Goal: Task Accomplishment & Management: Manage account settings

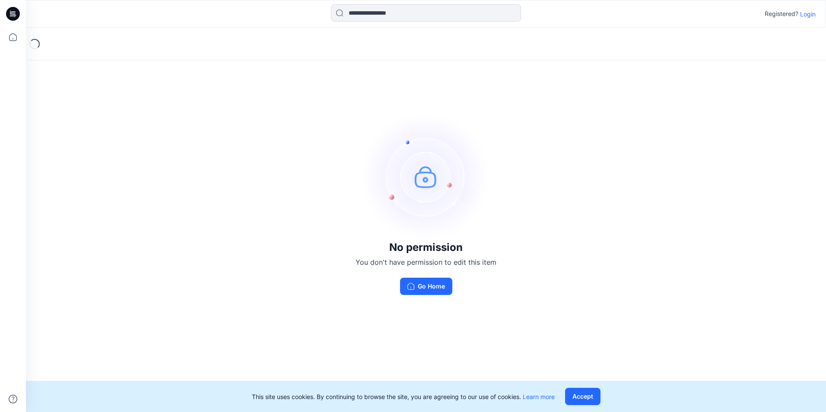
click at [808, 15] on p "Login" at bounding box center [808, 14] width 16 height 9
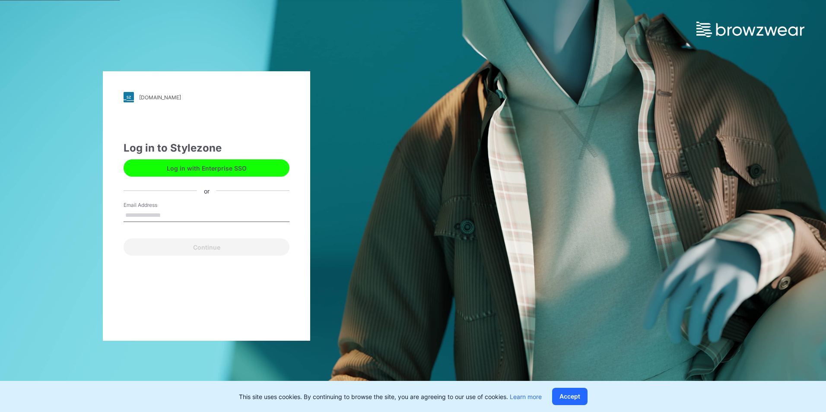
click at [177, 208] on label "Email Address" at bounding box center [154, 205] width 60 height 8
click at [177, 209] on input "Email Address" at bounding box center [207, 215] width 166 height 13
click at [172, 215] on input "Email Address" at bounding box center [207, 215] width 166 height 13
type input "**********"
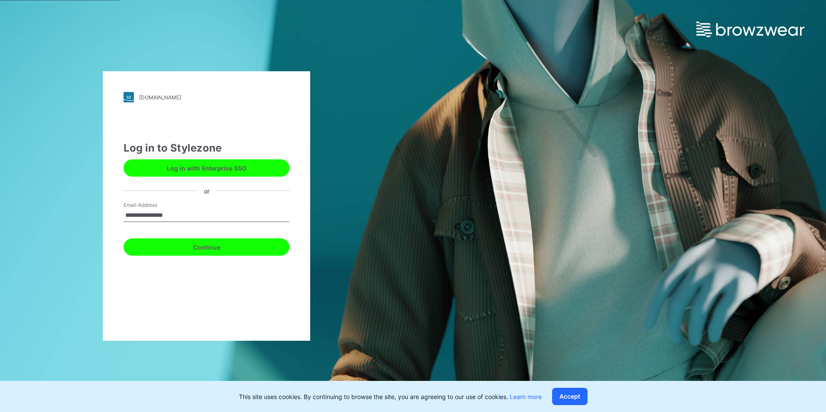
click at [199, 249] on button "Continue" at bounding box center [207, 246] width 166 height 17
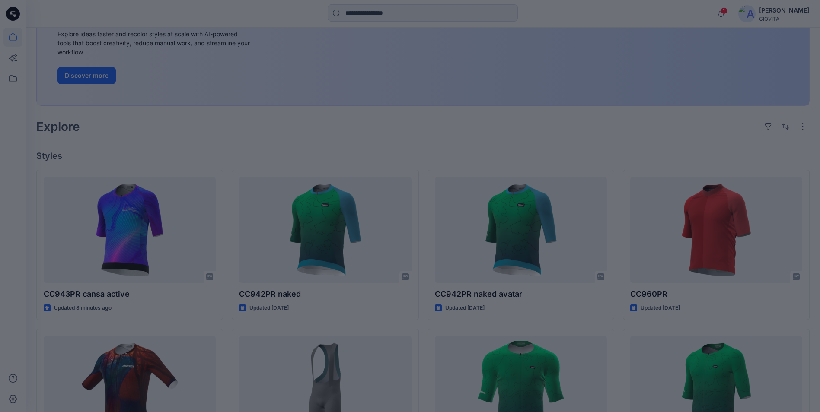
scroll to position [130, 0]
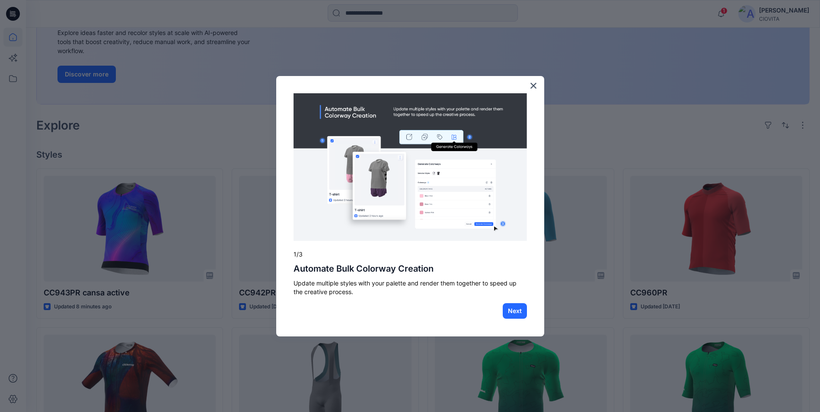
click at [137, 221] on div at bounding box center [410, 206] width 820 height 412
click at [513, 314] on button "Next" at bounding box center [514, 311] width 24 height 16
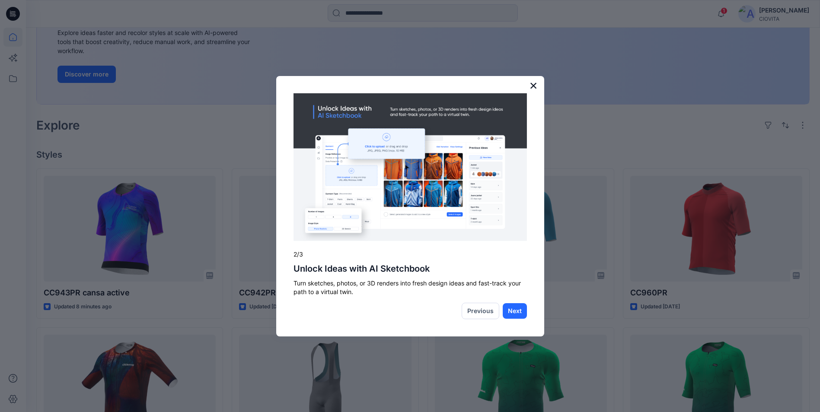
click at [534, 87] on button "×" at bounding box center [533, 86] width 8 height 14
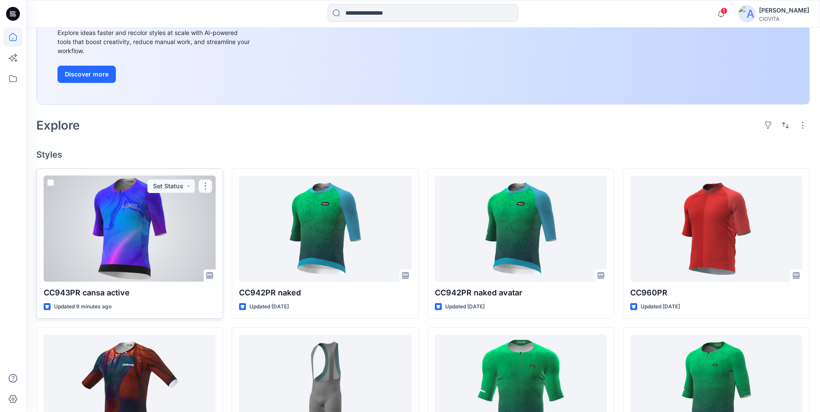
click at [150, 234] on div at bounding box center [130, 229] width 172 height 106
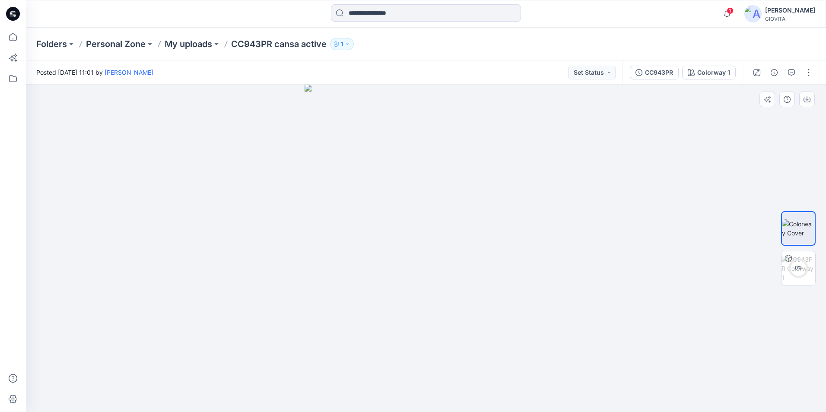
drag, startPoint x: 200, startPoint y: 235, endPoint x: 431, endPoint y: 242, distance: 231.2
click at [431, 242] on div at bounding box center [426, 248] width 800 height 327
drag, startPoint x: 209, startPoint y: 236, endPoint x: 386, endPoint y: 242, distance: 177.2
click at [386, 242] on div at bounding box center [426, 248] width 800 height 327
drag, startPoint x: 544, startPoint y: 223, endPoint x: 420, endPoint y: 227, distance: 124.0
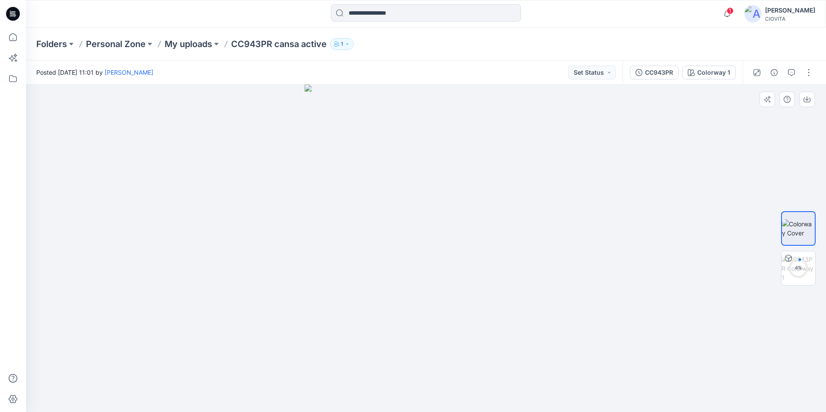
click at [420, 227] on div at bounding box center [426, 248] width 800 height 327
click at [795, 268] on div "13 %" at bounding box center [798, 267] width 21 height 7
click at [775, 104] on icon "button" at bounding box center [774, 102] width 7 height 7
click at [195, 46] on p "My uploads" at bounding box center [189, 44] width 48 height 12
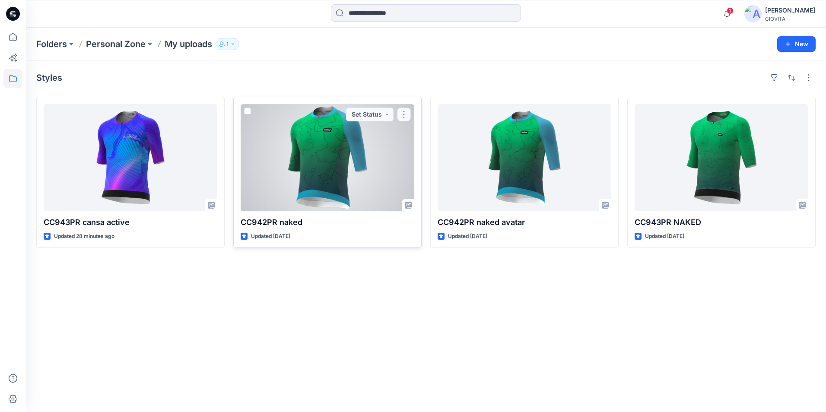
click at [405, 115] on button "button" at bounding box center [404, 115] width 14 height 14
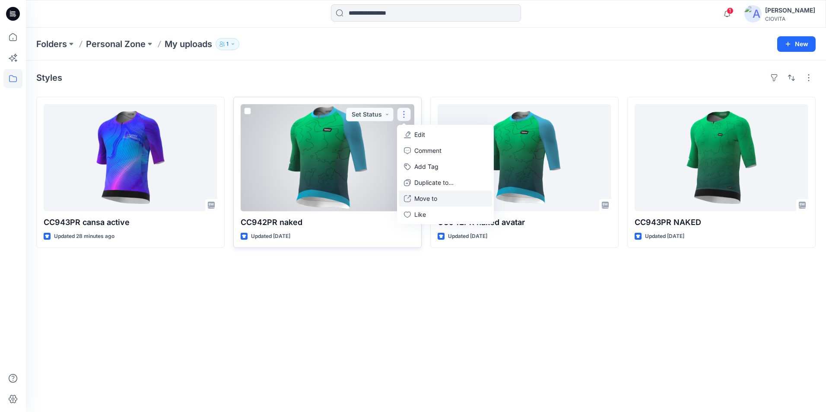
click at [427, 199] on p "Move to" at bounding box center [425, 198] width 23 height 9
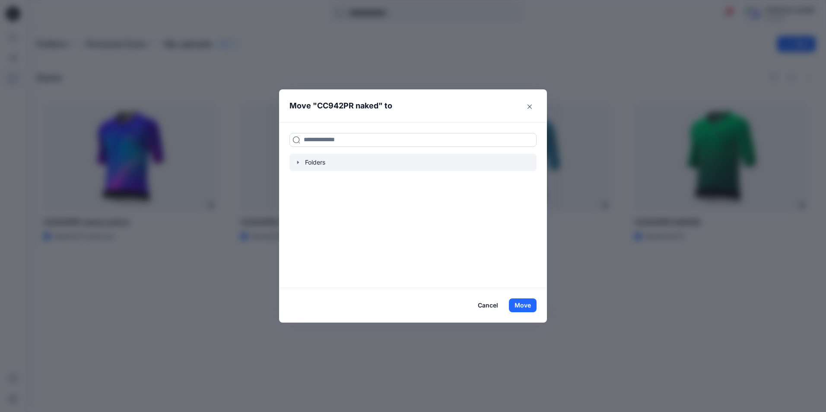
click at [298, 164] on icon "button" at bounding box center [298, 162] width 7 height 7
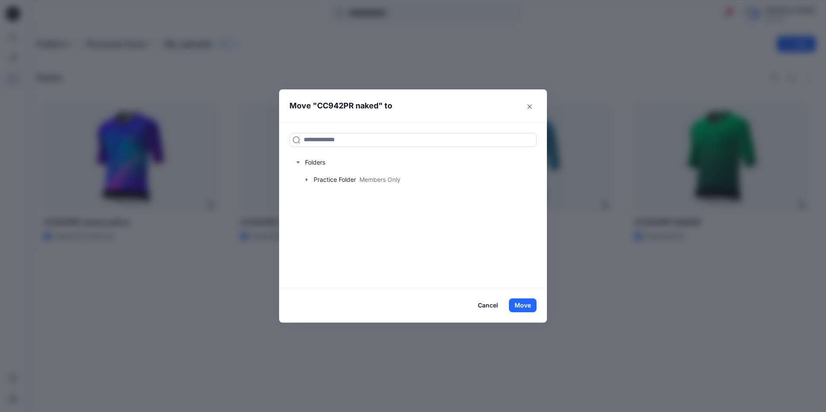
click at [487, 305] on button "Cancel" at bounding box center [488, 306] width 32 height 14
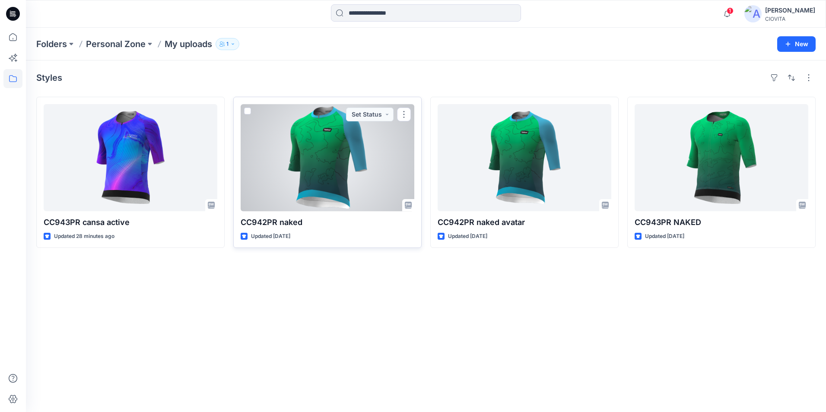
click at [248, 113] on span at bounding box center [247, 111] width 7 height 7
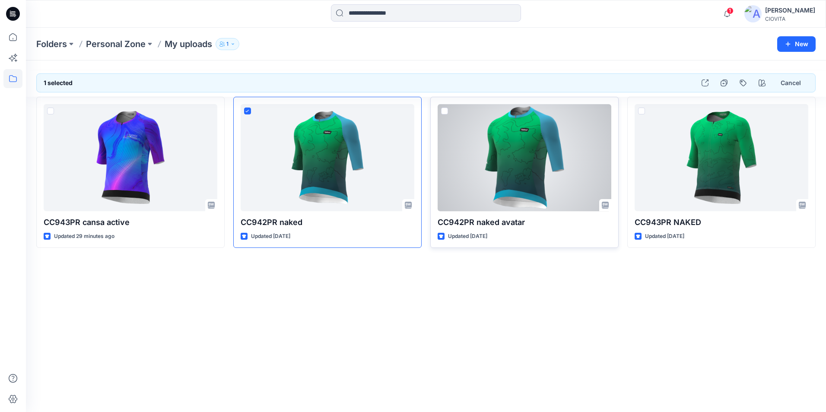
click at [445, 111] on span at bounding box center [444, 111] width 7 height 7
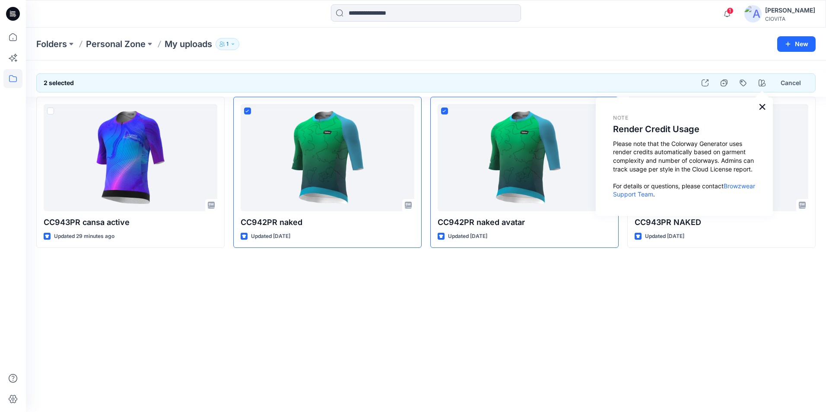
click at [763, 109] on button "×" at bounding box center [762, 107] width 8 height 14
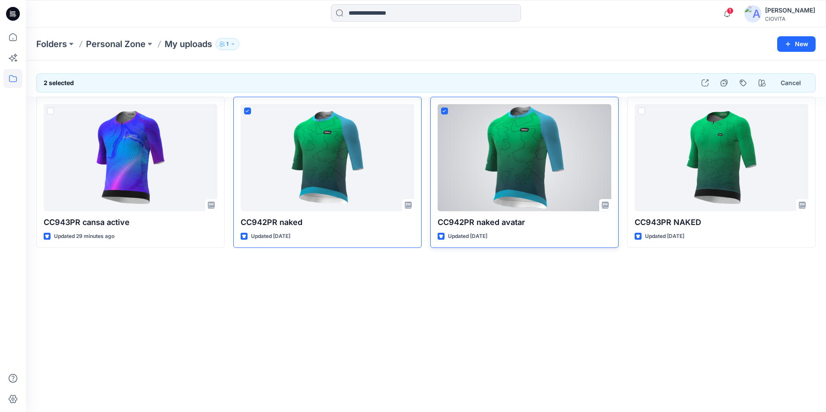
click at [444, 110] on icon at bounding box center [444, 111] width 4 height 3
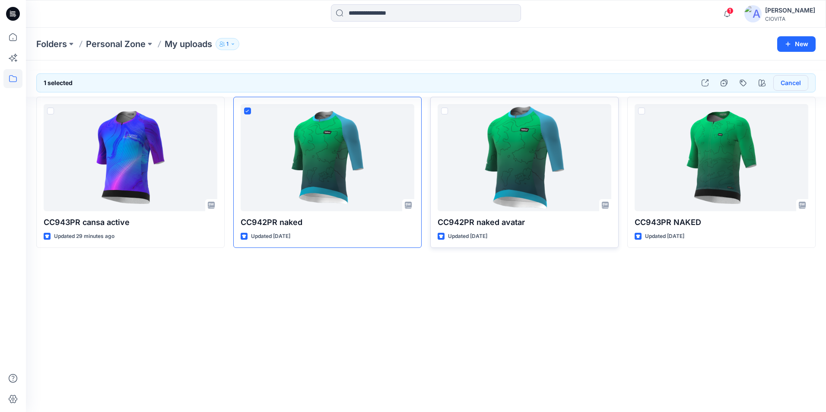
click at [789, 84] on button "Cancel" at bounding box center [790, 83] width 35 height 16
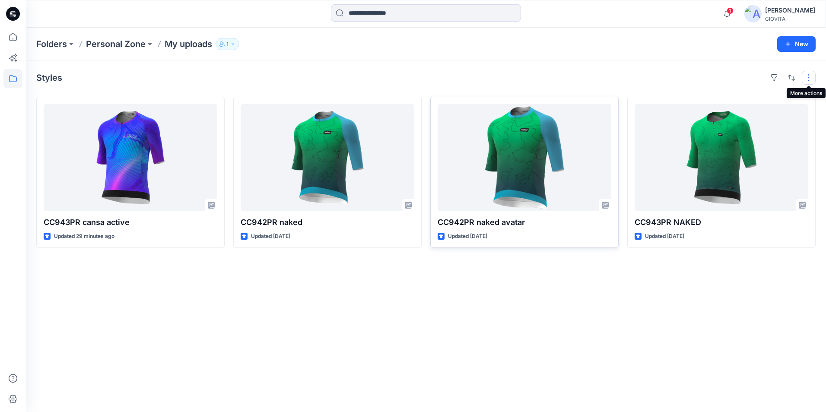
click at [807, 79] on button "button" at bounding box center [809, 78] width 14 height 14
click at [603, 75] on div "Styles Layout Grid Large Grid Folder View Compact Card Card View Card Info Tags" at bounding box center [425, 78] width 779 height 14
click at [112, 42] on p "Personal Zone" at bounding box center [116, 44] width 60 height 12
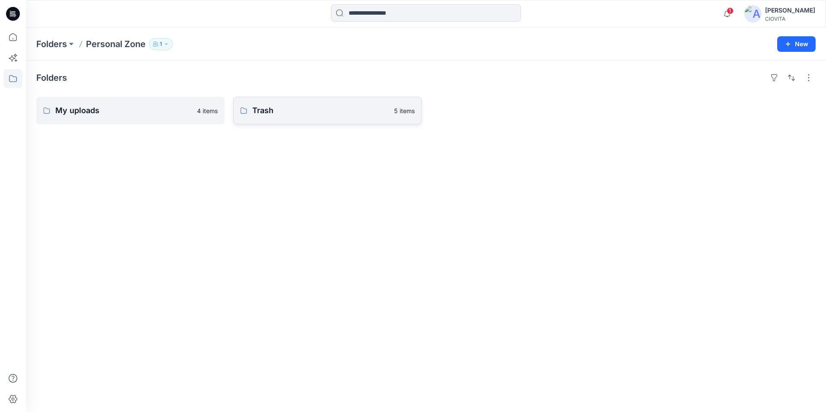
click at [257, 110] on p "Trash" at bounding box center [320, 111] width 137 height 12
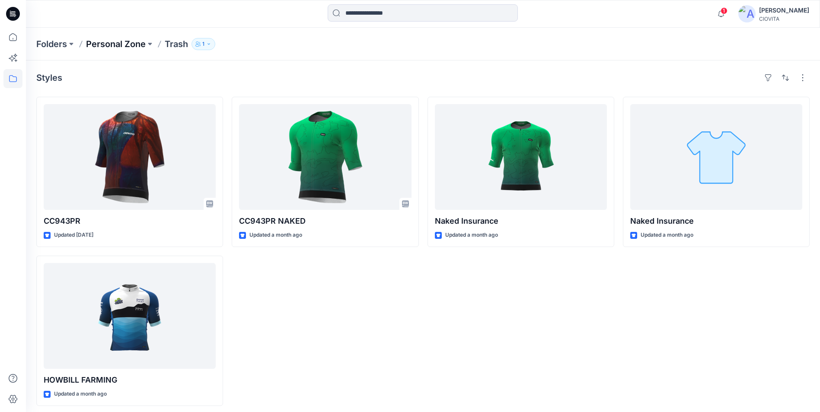
click at [112, 45] on p "Personal Zone" at bounding box center [116, 44] width 60 height 12
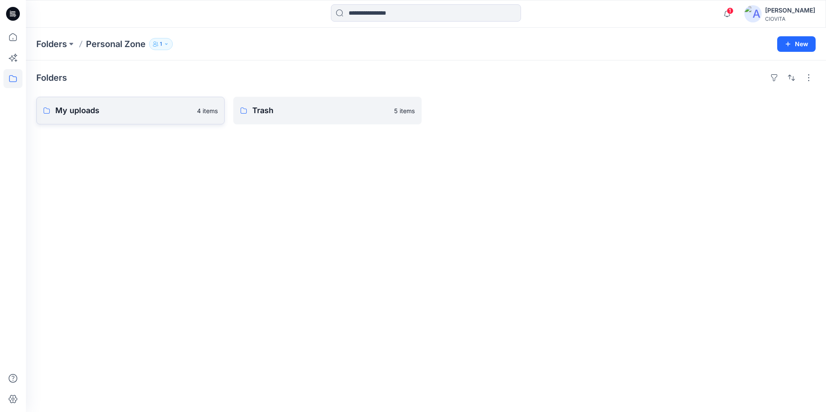
click at [201, 112] on p "4 items" at bounding box center [207, 110] width 21 height 9
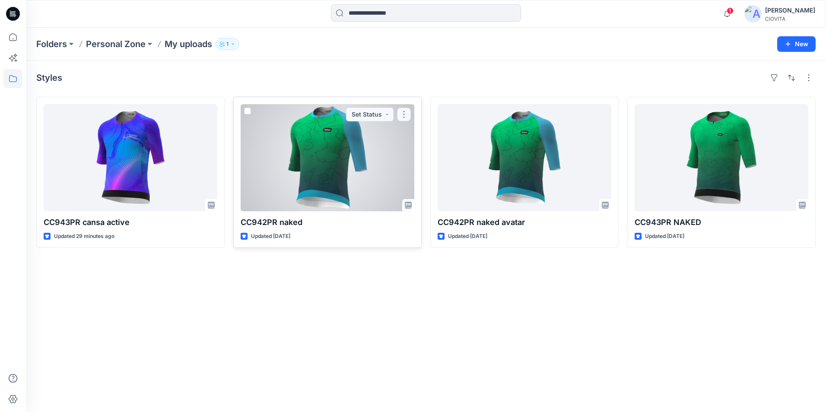
click at [404, 114] on button "button" at bounding box center [404, 115] width 14 height 14
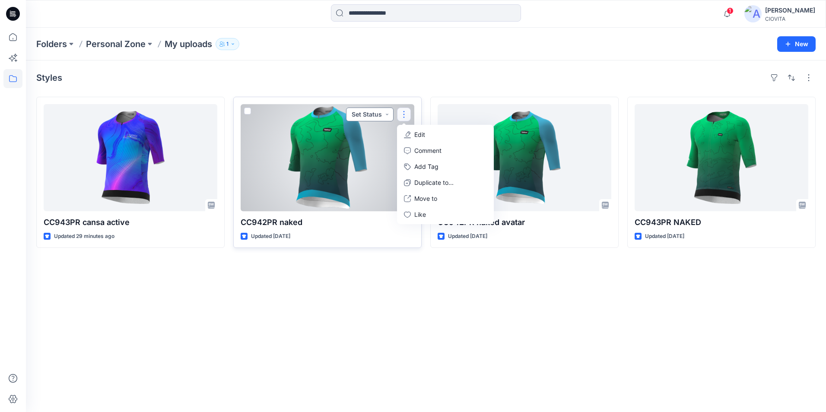
click at [389, 115] on button "Set Status" at bounding box center [370, 115] width 48 height 14
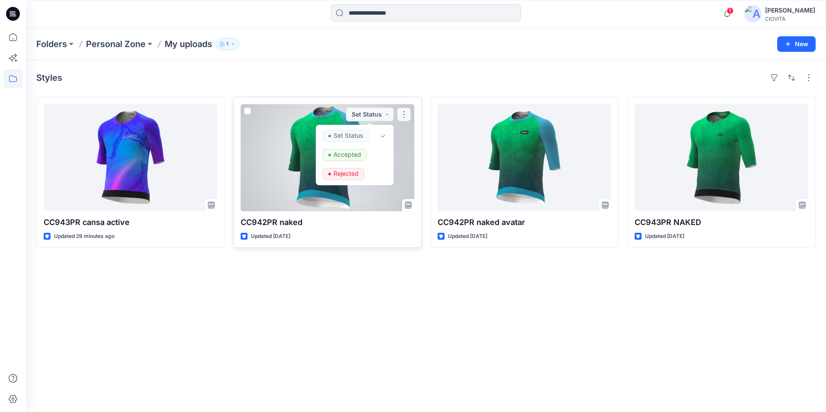
click at [405, 114] on button "button" at bounding box center [404, 115] width 14 height 14
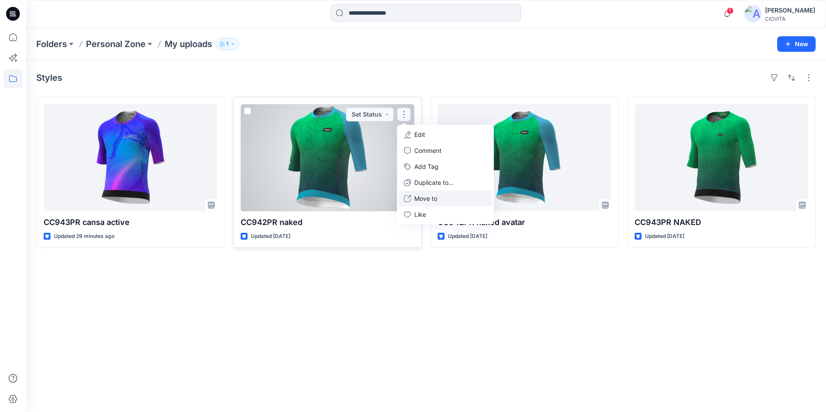
click at [426, 197] on p "Move to" at bounding box center [425, 198] width 23 height 9
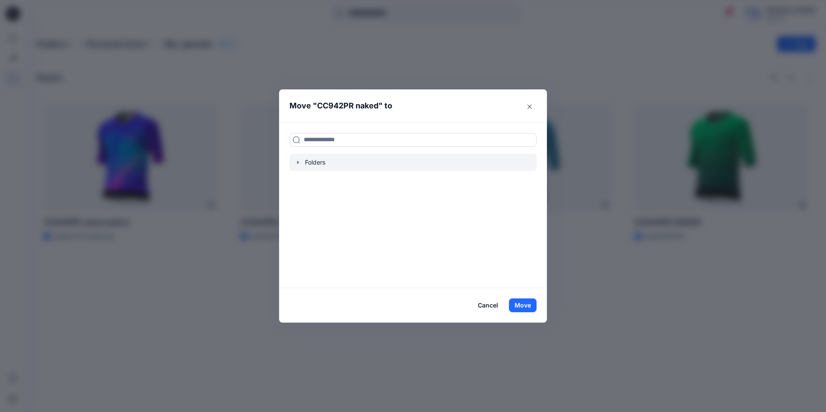
click at [301, 162] on icon "button" at bounding box center [298, 162] width 7 height 7
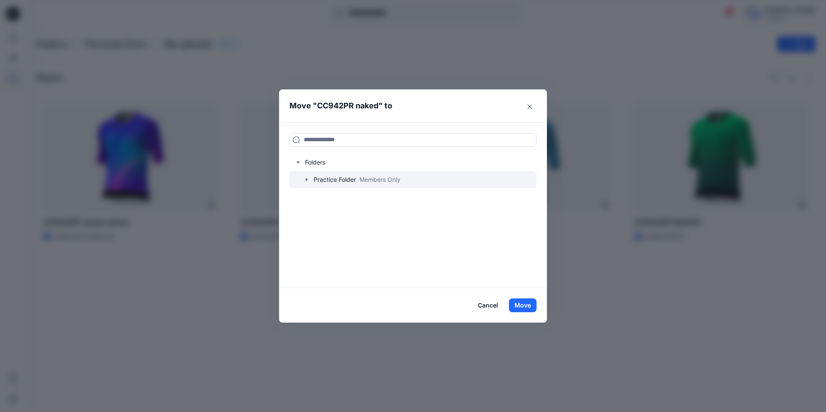
click at [308, 181] on icon "button" at bounding box center [306, 179] width 7 height 7
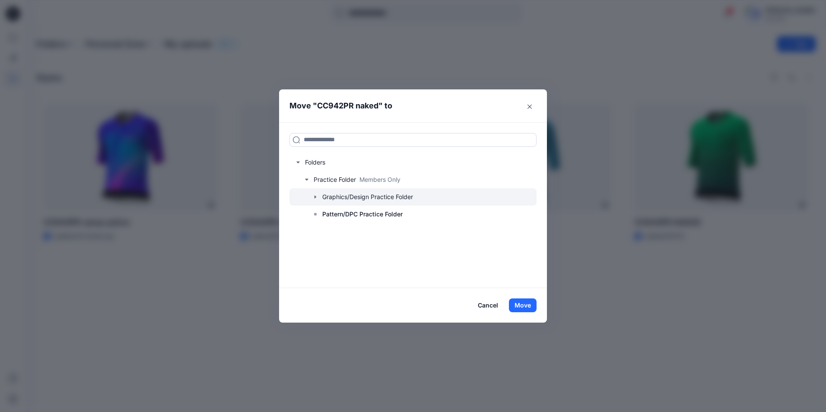
click at [314, 194] on icon "button" at bounding box center [315, 197] width 7 height 7
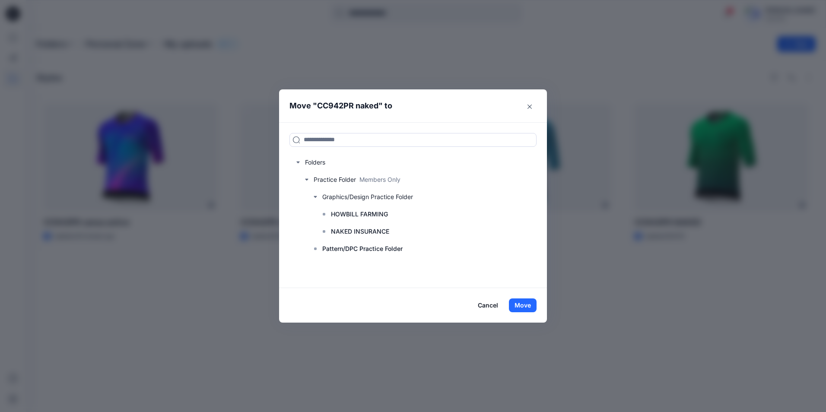
click at [492, 302] on button "Cancel" at bounding box center [488, 306] width 32 height 14
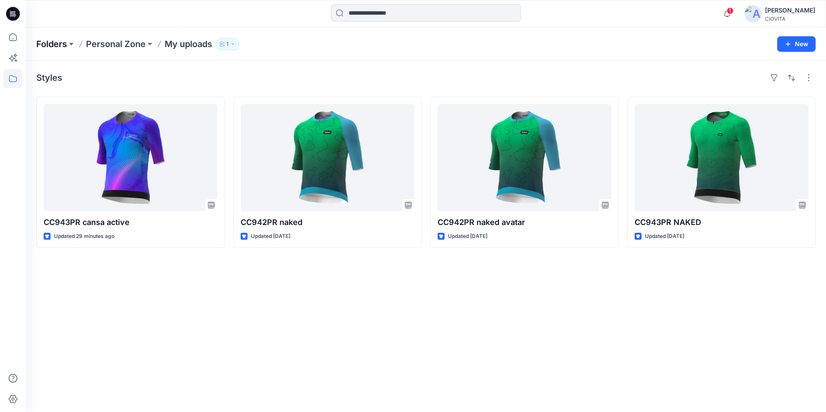
click at [56, 46] on p "Folders" at bounding box center [51, 44] width 31 height 12
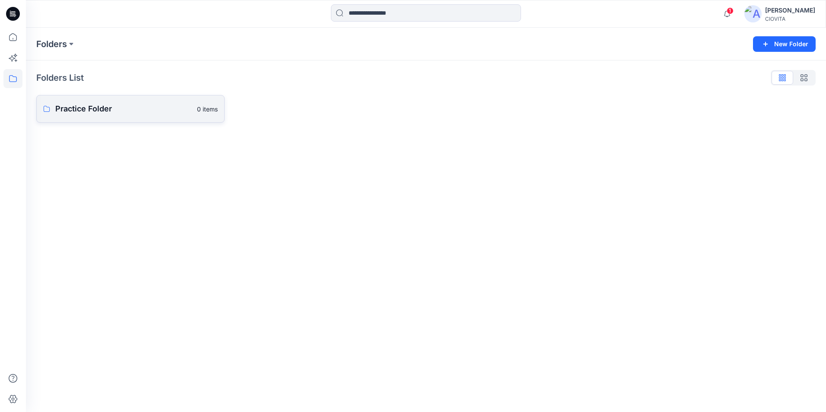
click at [88, 114] on p "Practice Folder" at bounding box center [123, 109] width 137 height 12
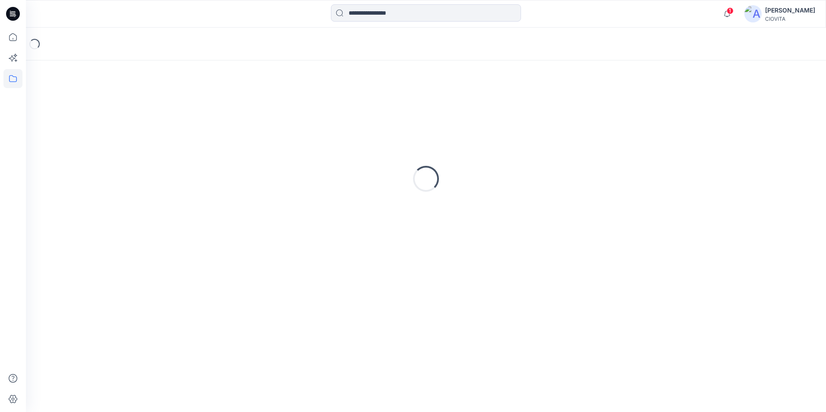
click at [88, 114] on div "Loading..." at bounding box center [425, 179] width 779 height 216
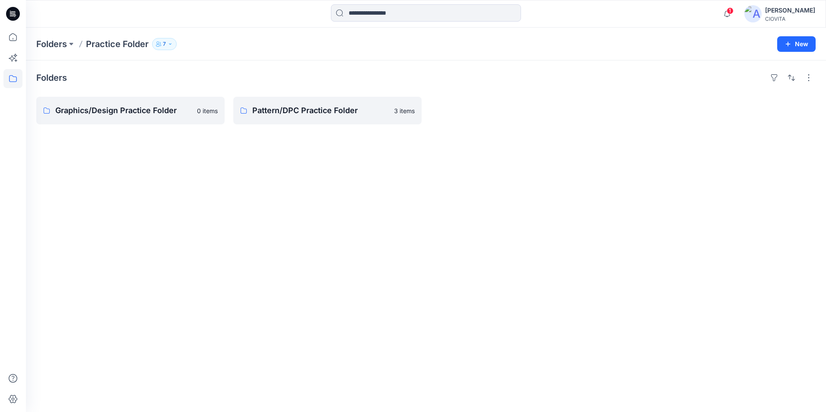
click at [282, 187] on div "Folders Graphics/Design Practice Folder 0 items Pattern/DPC Practice Folder 3 i…" at bounding box center [426, 236] width 800 height 352
click at [146, 111] on p "Graphics/Design Practice Folder" at bounding box center [129, 111] width 149 height 12
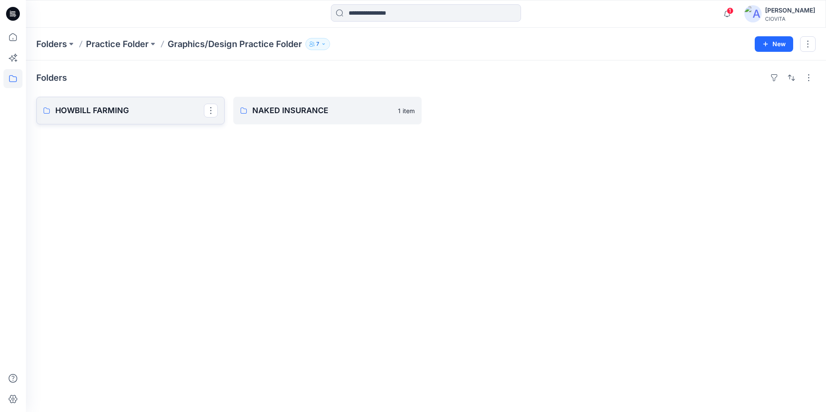
click at [146, 111] on p "HOWBILL FARMING" at bounding box center [129, 111] width 149 height 12
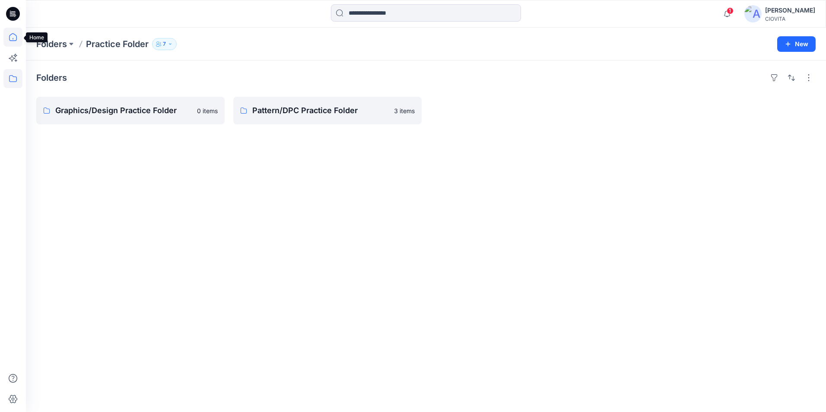
click at [16, 35] on icon at bounding box center [12, 37] width 19 height 19
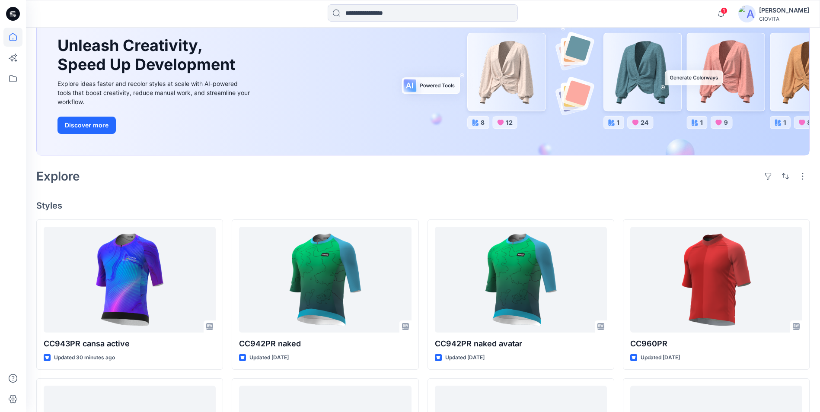
scroll to position [86, 0]
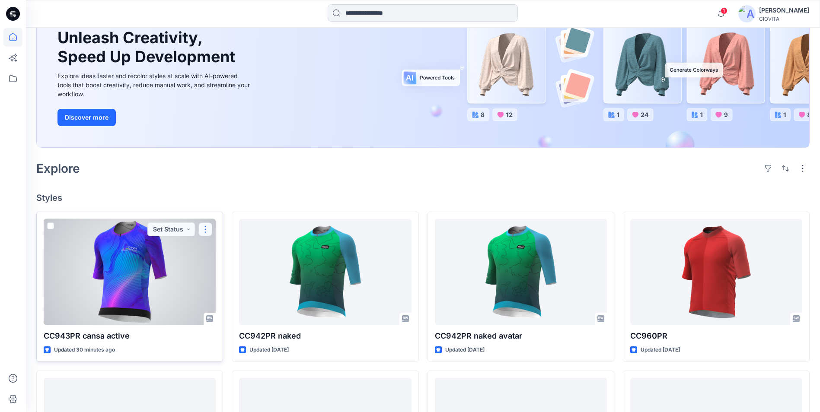
click at [206, 228] on button "button" at bounding box center [205, 229] width 14 height 14
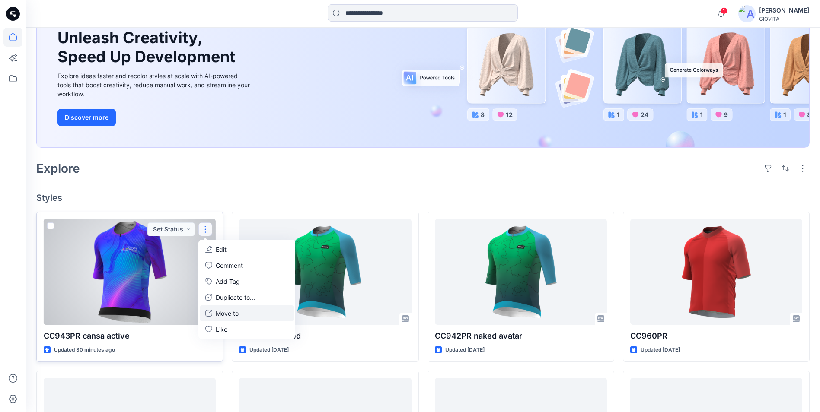
click at [237, 313] on p "Move to" at bounding box center [227, 313] width 23 height 9
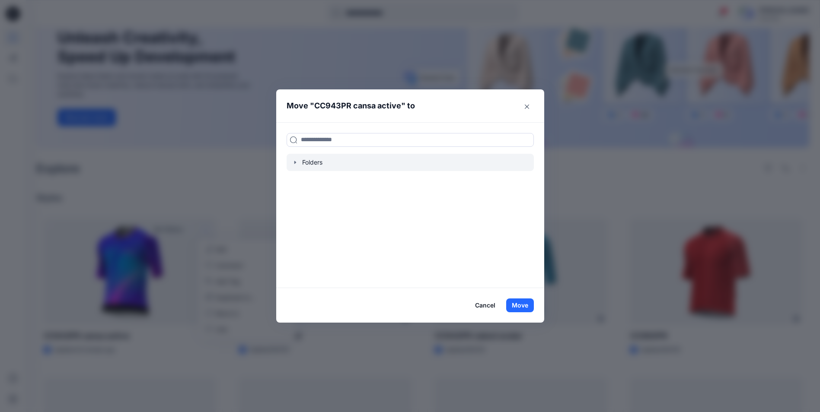
click at [299, 162] on icon "button" at bounding box center [295, 162] width 7 height 7
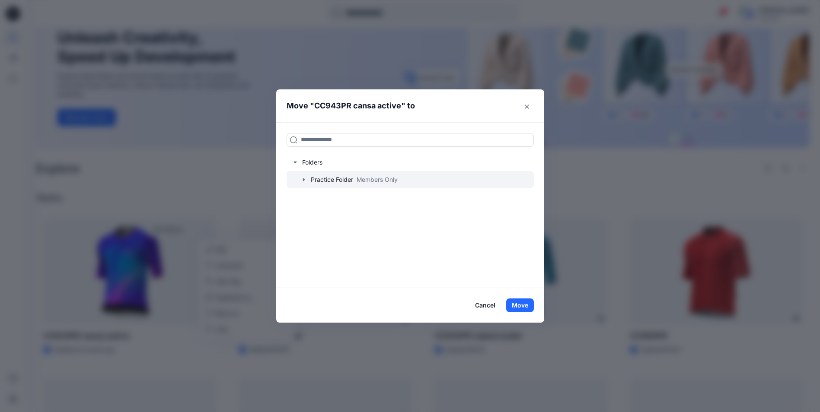
click at [304, 181] on icon "button" at bounding box center [303, 179] width 7 height 7
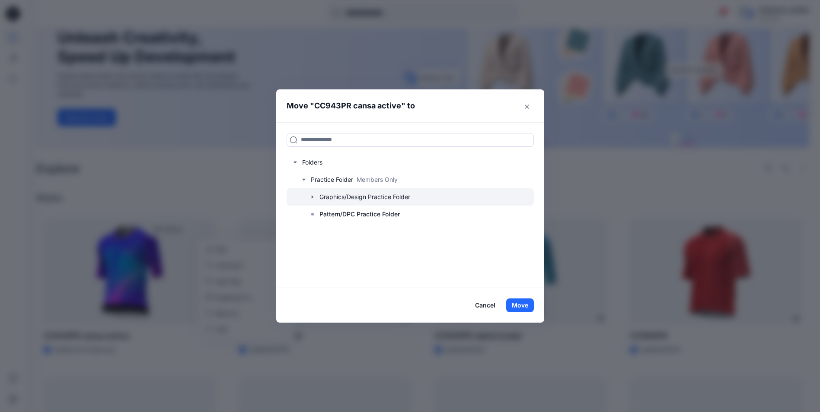
click at [316, 199] on icon "button" at bounding box center [312, 197] width 7 height 7
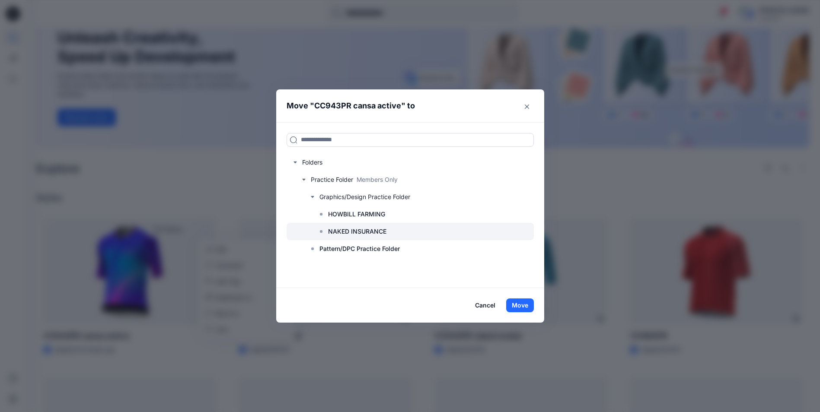
click at [453, 235] on div at bounding box center [409, 231] width 247 height 17
click at [488, 305] on button "Cancel" at bounding box center [485, 306] width 32 height 14
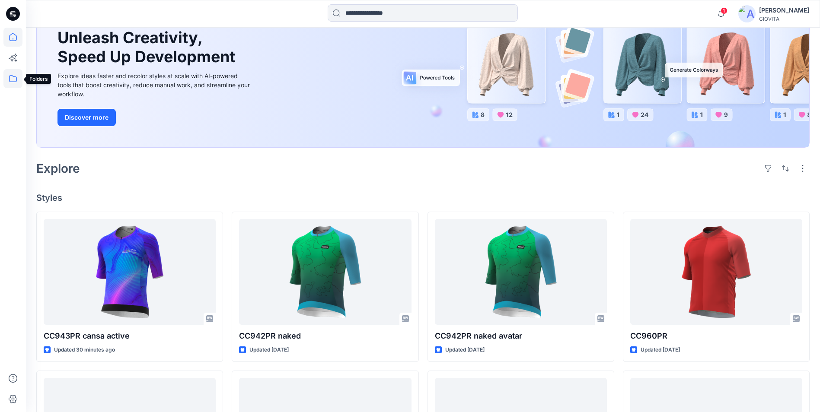
click at [10, 79] on icon at bounding box center [12, 78] width 19 height 19
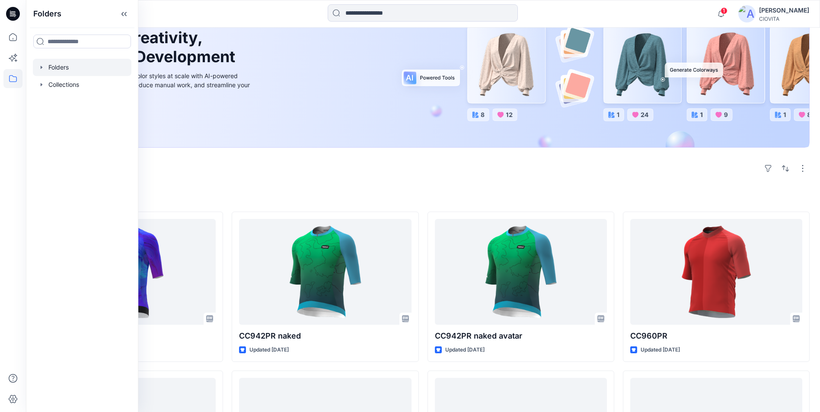
click at [64, 71] on div at bounding box center [82, 67] width 98 height 17
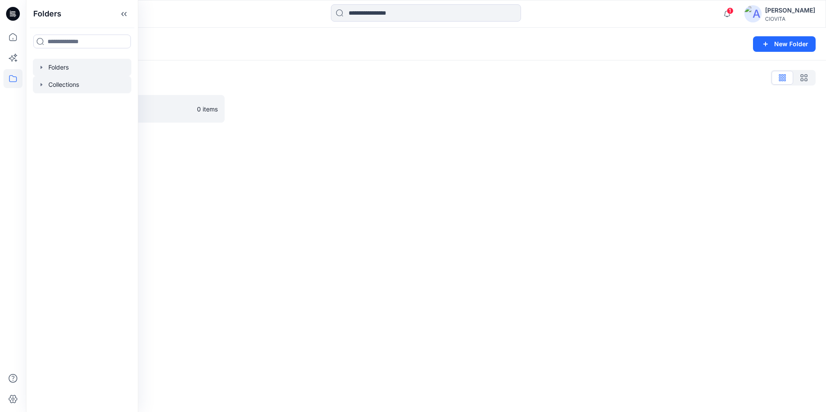
click at [43, 83] on icon "button" at bounding box center [41, 84] width 7 height 7
click at [80, 86] on div at bounding box center [82, 84] width 98 height 17
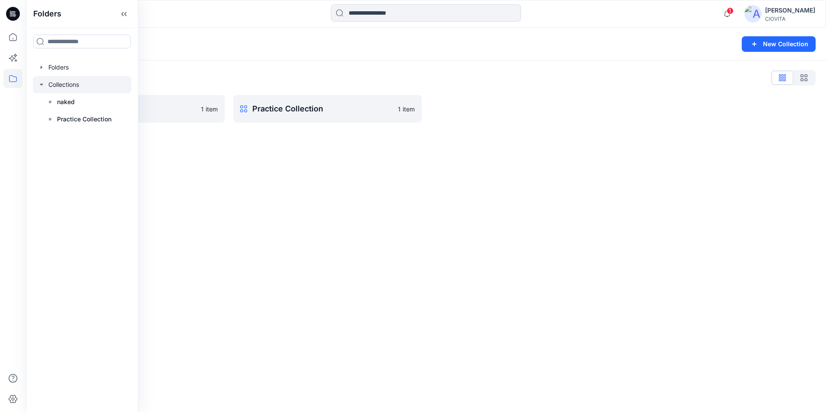
click at [233, 200] on div "Collections New Collection Collections List naked 1 item Practice Collection 1 …" at bounding box center [426, 220] width 800 height 384
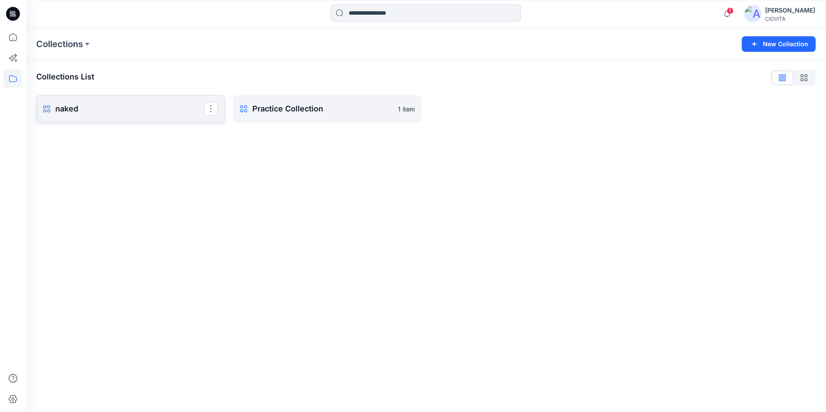
click at [173, 107] on p "naked" at bounding box center [129, 109] width 149 height 12
click at [283, 112] on p "Practice Collection" at bounding box center [326, 109] width 149 height 12
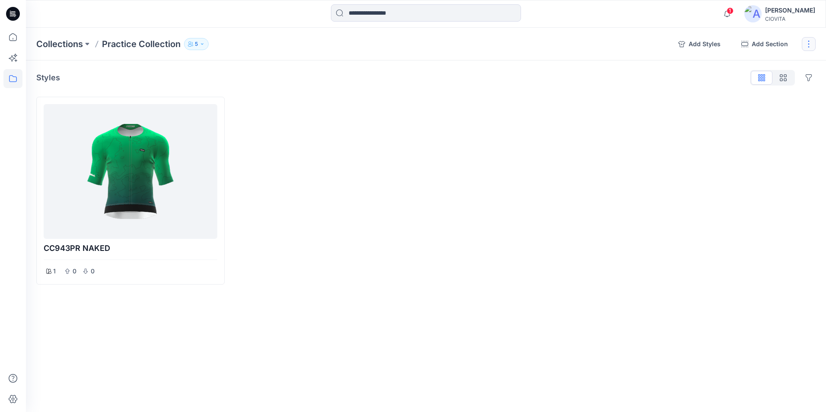
drag, startPoint x: 250, startPoint y: 116, endPoint x: 802, endPoint y: 43, distance: 557.3
click at [802, 43] on button "button" at bounding box center [809, 44] width 14 height 14
click at [313, 137] on div at bounding box center [327, 191] width 188 height 188
click at [73, 44] on p "Collections" at bounding box center [59, 44] width 47 height 12
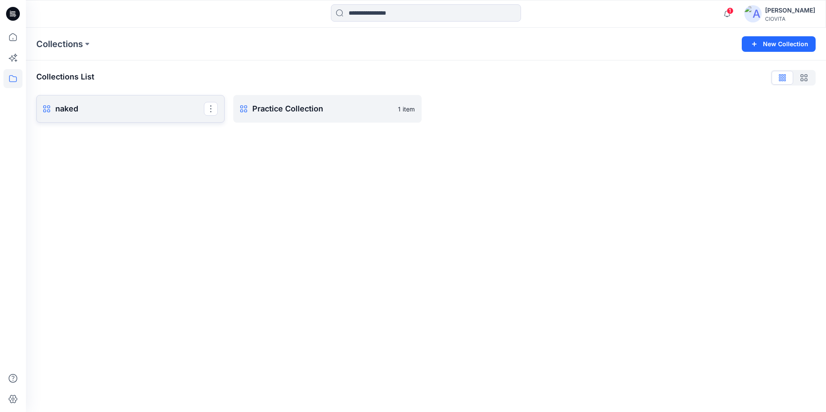
click at [160, 114] on p "naked" at bounding box center [129, 109] width 149 height 12
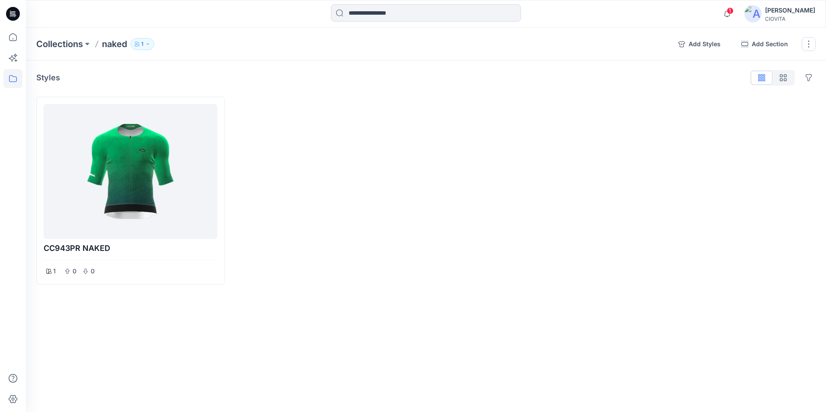
drag, startPoint x: 273, startPoint y: 127, endPoint x: 523, endPoint y: 113, distance: 249.7
click at [493, 130] on div at bounding box center [524, 191] width 188 height 188
click at [813, 43] on button "button" at bounding box center [809, 44] width 14 height 14
click at [569, 139] on div at bounding box center [524, 191] width 188 height 188
click at [67, 46] on p "Collections" at bounding box center [59, 44] width 47 height 12
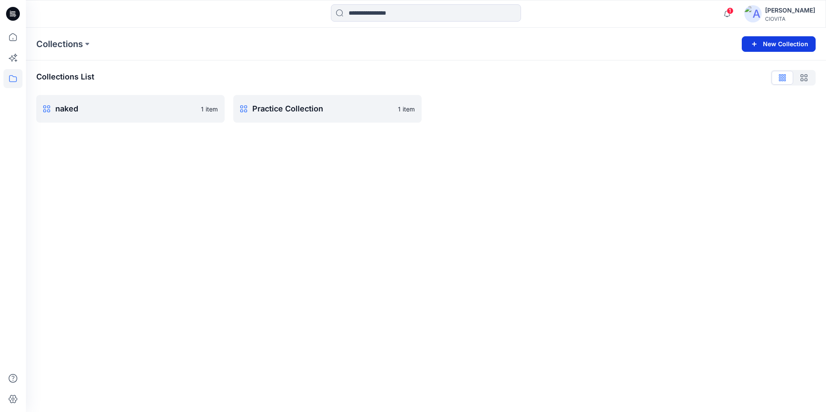
click at [769, 46] on button "New Collection" at bounding box center [779, 44] width 74 height 16
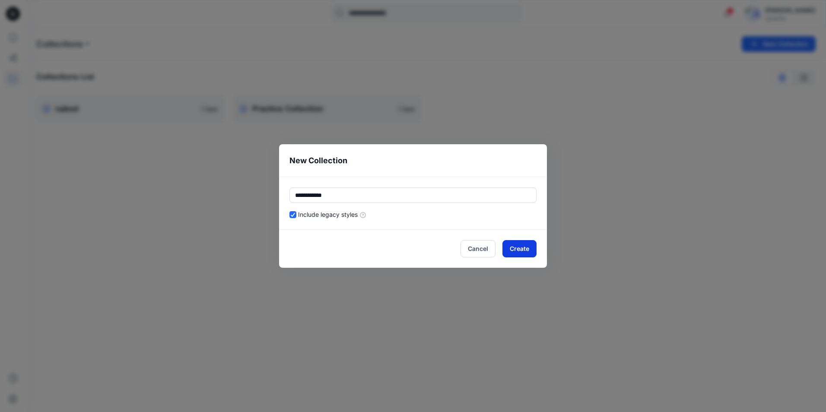
type input "**********"
click at [528, 250] on button "Create" at bounding box center [519, 248] width 34 height 17
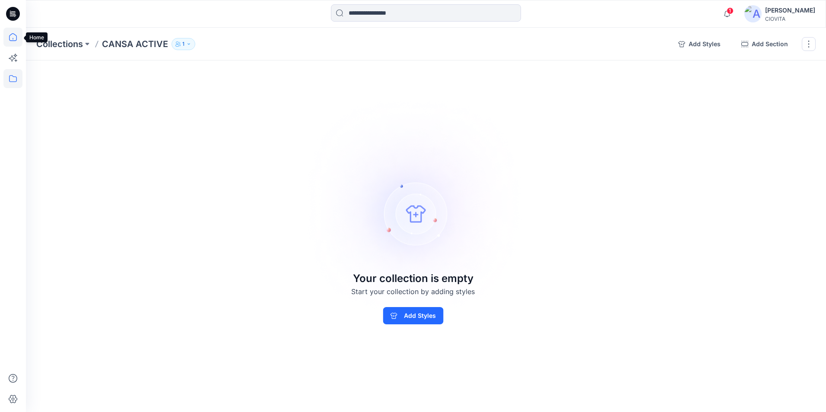
click at [13, 41] on icon at bounding box center [13, 37] width 8 height 8
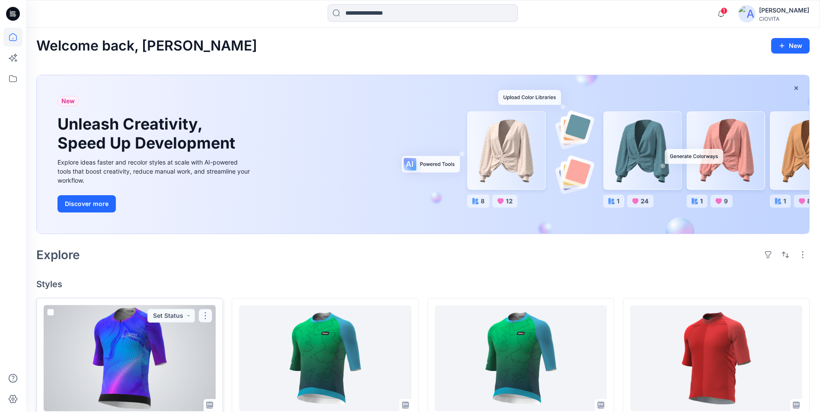
click at [204, 315] on button "button" at bounding box center [205, 316] width 14 height 14
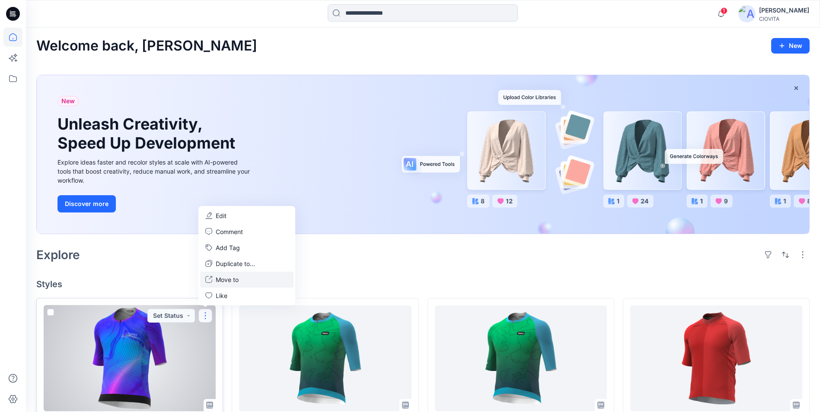
click at [235, 279] on p "Move to" at bounding box center [227, 279] width 23 height 9
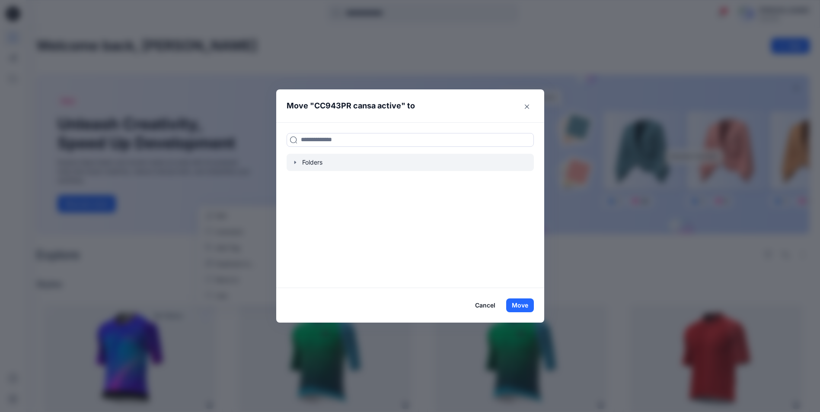
click at [295, 162] on icon "button" at bounding box center [295, 162] width 2 height 3
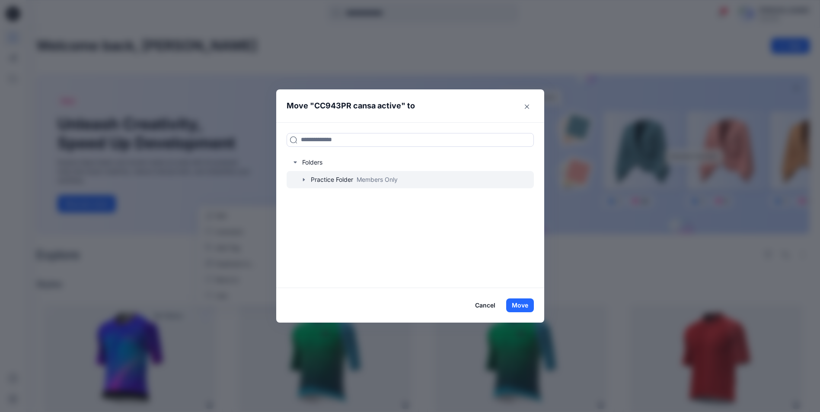
click at [307, 181] on icon "button" at bounding box center [303, 179] width 7 height 7
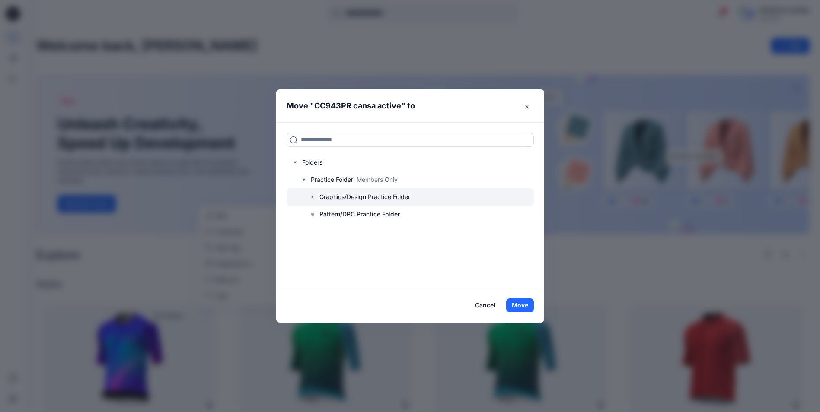
click at [313, 197] on icon "button" at bounding box center [312, 196] width 2 height 3
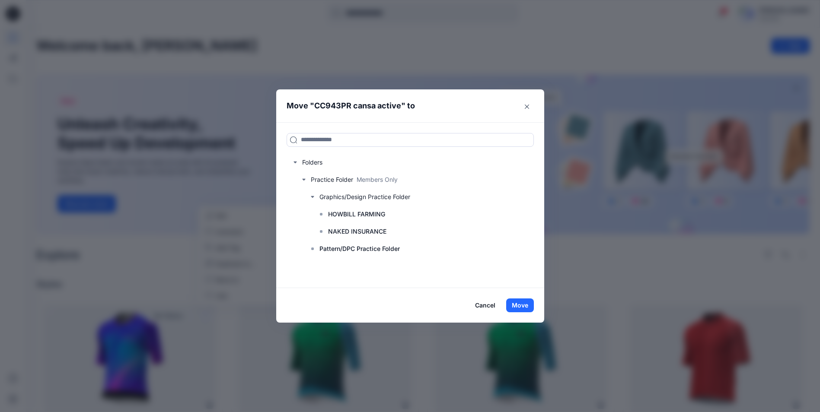
click at [492, 308] on button "Cancel" at bounding box center [485, 306] width 32 height 14
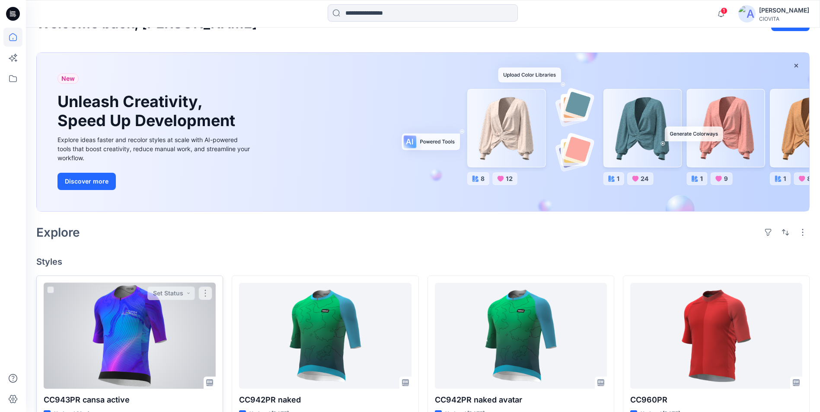
scroll to position [86, 0]
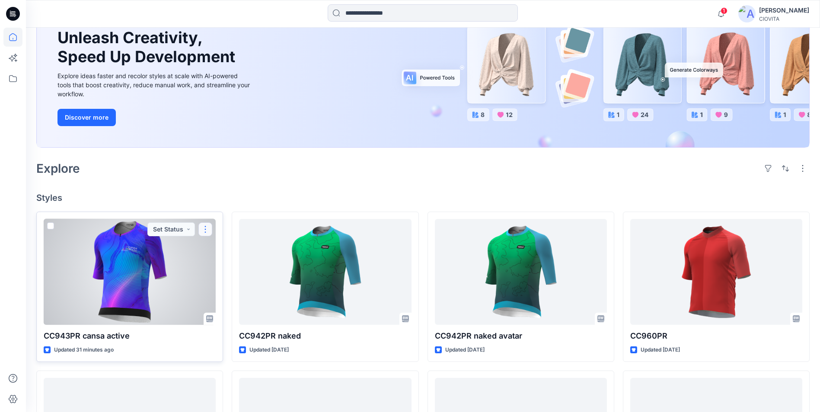
click at [205, 231] on button "button" at bounding box center [205, 229] width 14 height 14
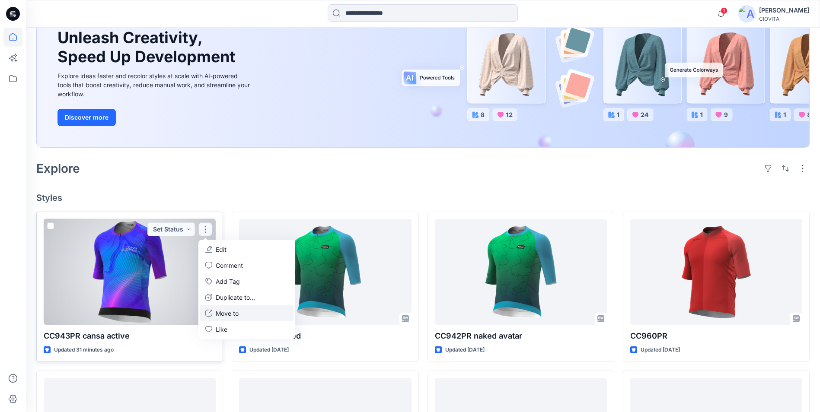
click at [234, 314] on p "Move to" at bounding box center [227, 313] width 23 height 9
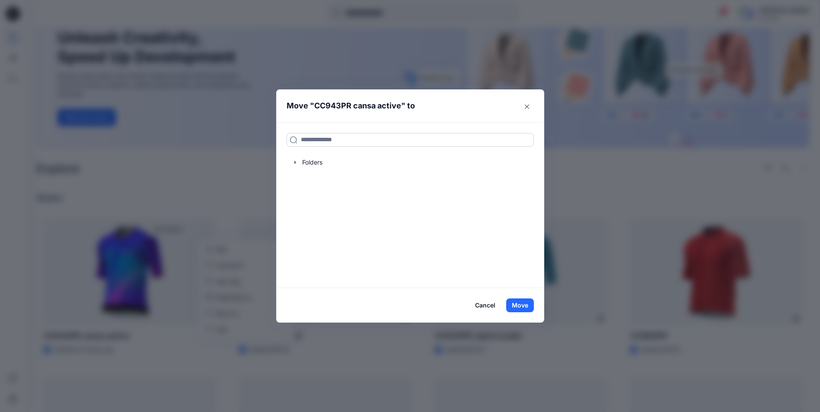
click at [320, 141] on input at bounding box center [409, 140] width 247 height 14
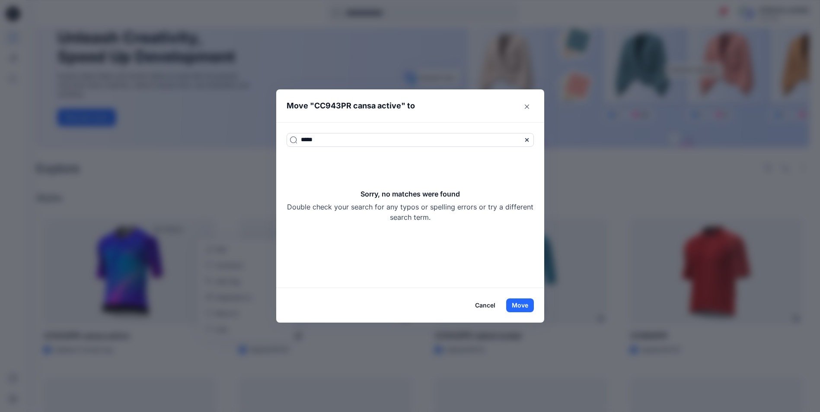
type input "*****"
click at [492, 307] on button "Cancel" at bounding box center [485, 306] width 32 height 14
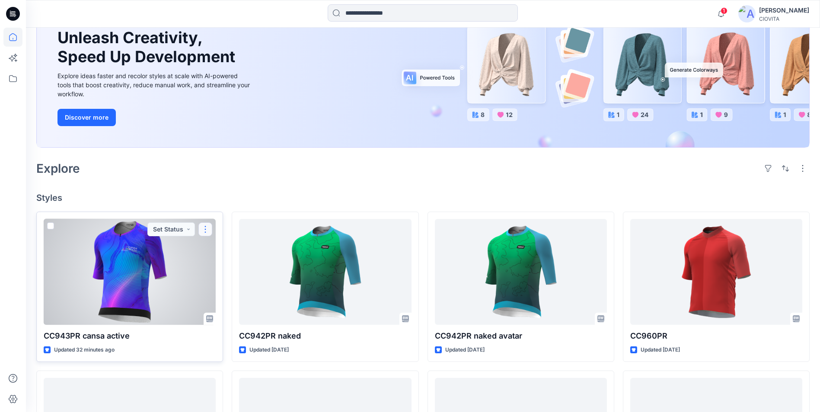
click at [203, 228] on button "button" at bounding box center [205, 229] width 14 height 14
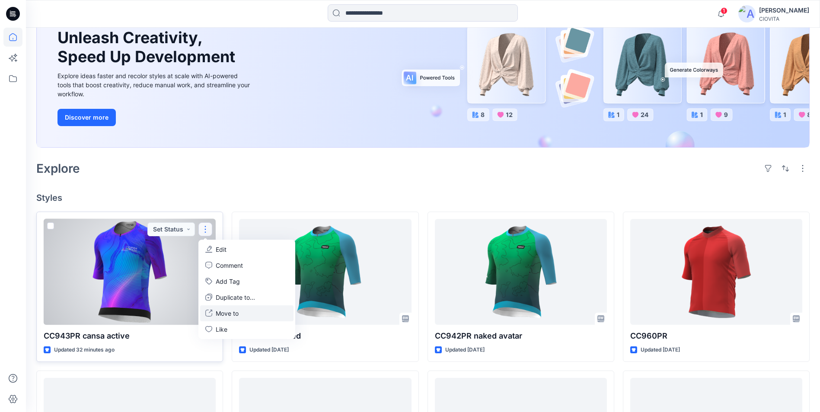
click at [234, 311] on p "Move to" at bounding box center [227, 313] width 23 height 9
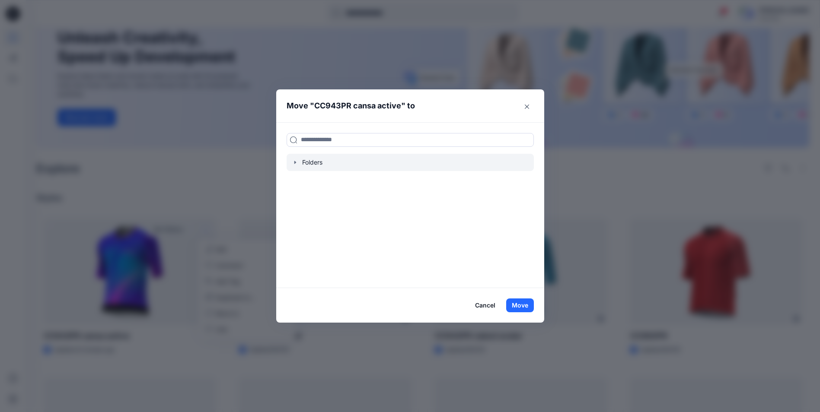
click at [299, 163] on icon "button" at bounding box center [295, 162] width 7 height 7
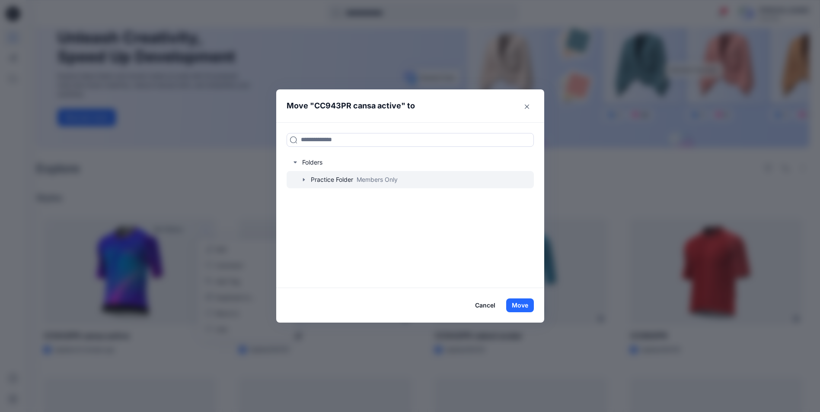
click at [305, 180] on icon "button" at bounding box center [303, 179] width 7 height 7
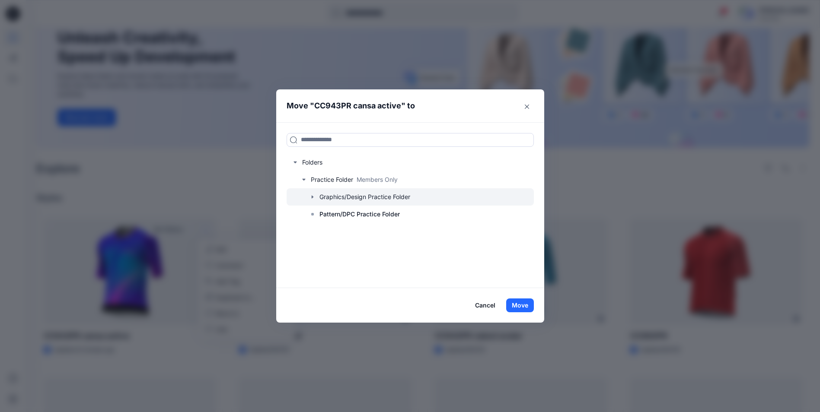
click at [316, 198] on icon "button" at bounding box center [312, 197] width 7 height 7
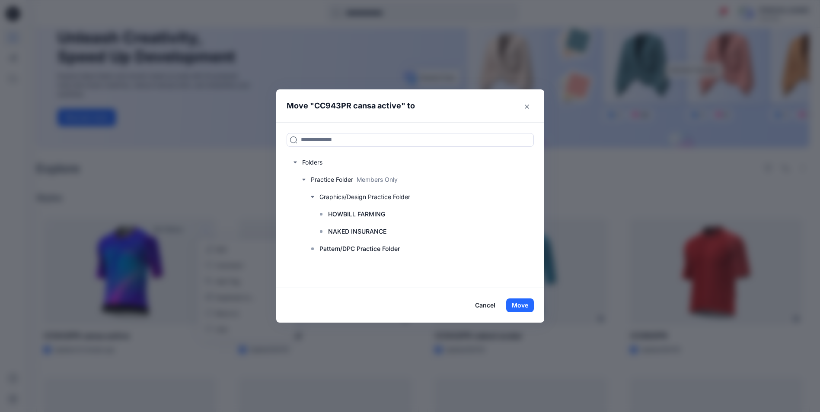
click at [493, 305] on button "Cancel" at bounding box center [485, 306] width 32 height 14
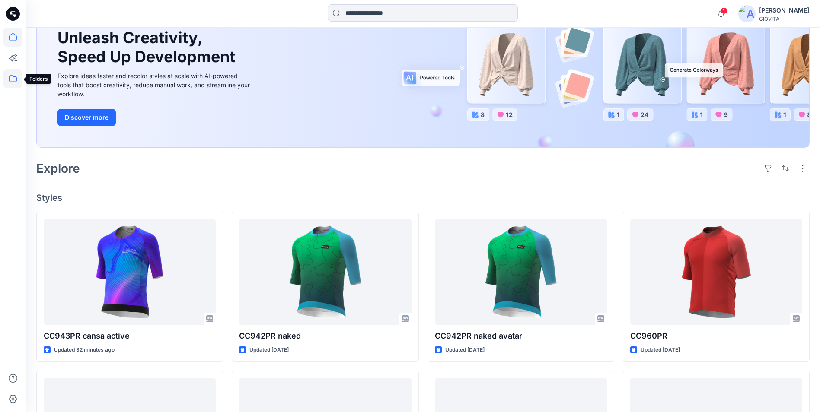
click at [11, 76] on icon at bounding box center [13, 78] width 8 height 7
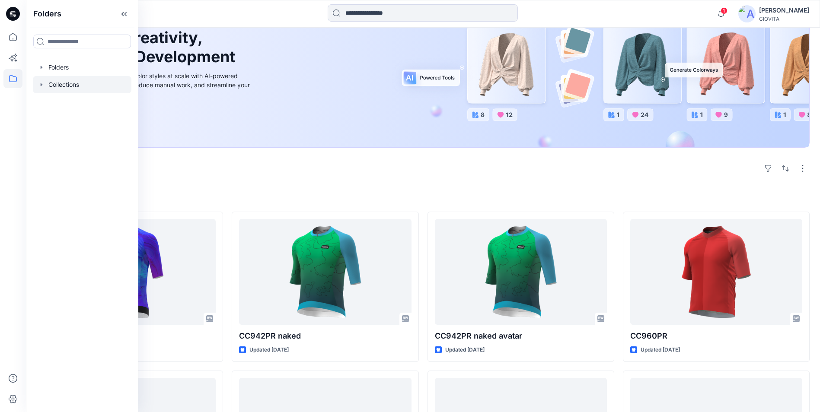
click at [41, 85] on icon "button" at bounding box center [42, 84] width 2 height 3
click at [41, 69] on icon "button" at bounding box center [41, 67] width 7 height 7
click at [51, 83] on icon "button" at bounding box center [50, 84] width 7 height 7
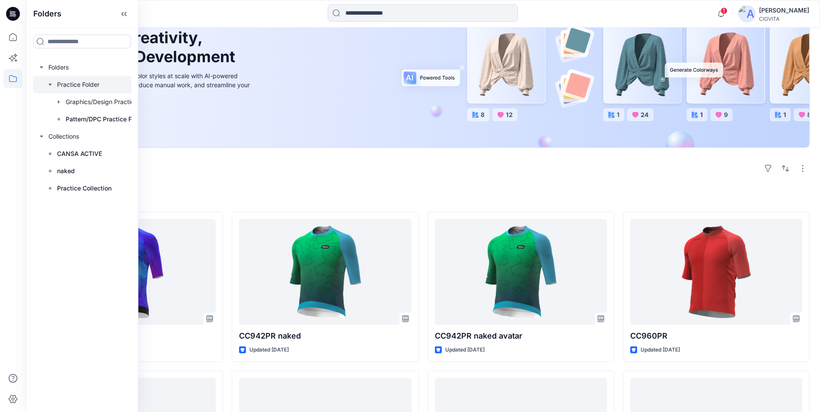
click at [66, 84] on div at bounding box center [97, 84] width 129 height 17
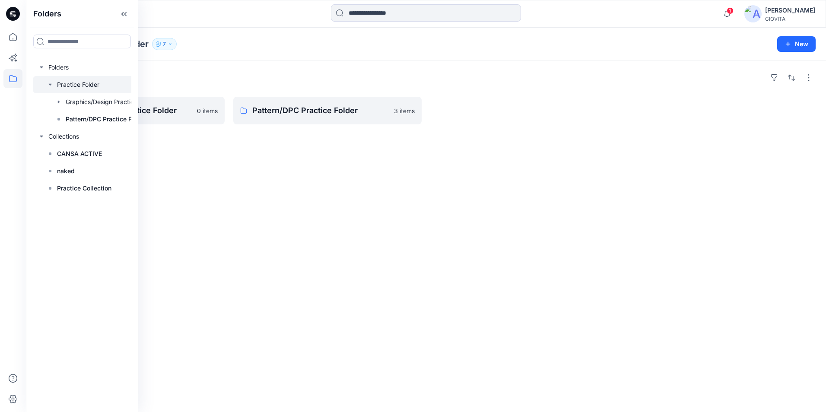
click at [480, 127] on div "Folders Graphics/Design Practice Folder 0 items Pattern/DPC Practice Folder 3 i…" at bounding box center [426, 236] width 800 height 352
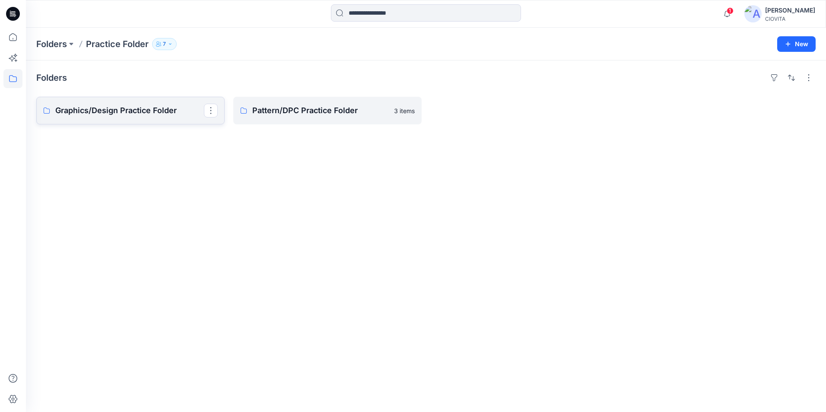
click at [130, 107] on p "Graphics/Design Practice Folder" at bounding box center [129, 111] width 149 height 12
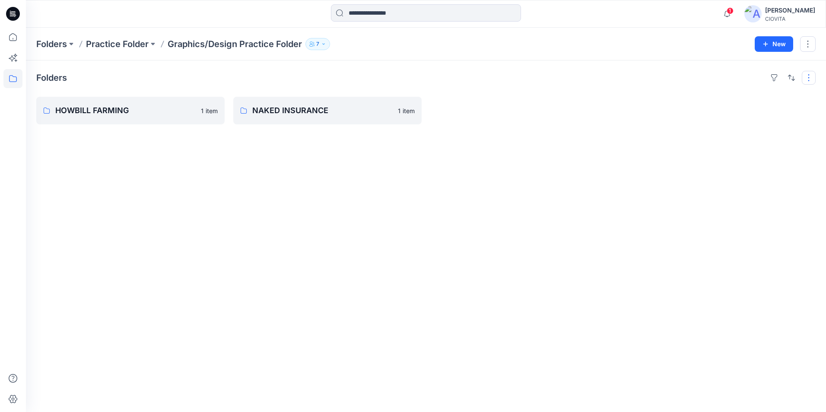
click at [812, 78] on button "button" at bounding box center [809, 78] width 14 height 14
click at [779, 46] on button "New" at bounding box center [774, 44] width 38 height 16
click at [751, 83] on p "New Folder" at bounding box center [749, 82] width 32 height 9
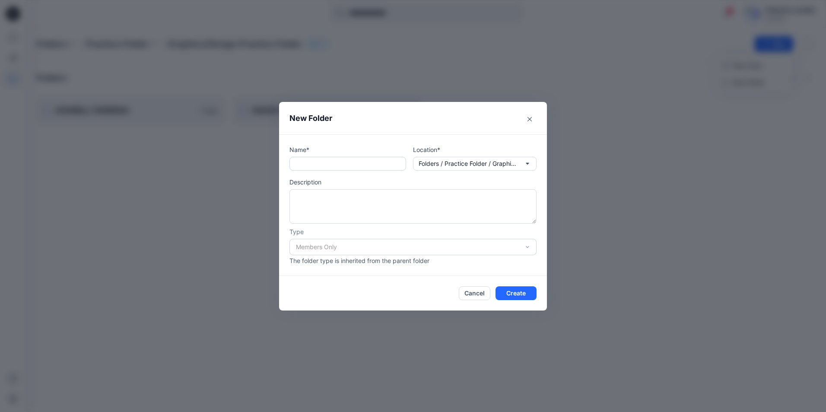
click at [393, 162] on input "text" at bounding box center [347, 164] width 117 height 14
type input "**********"
click at [522, 291] on button "Create" at bounding box center [516, 293] width 41 height 14
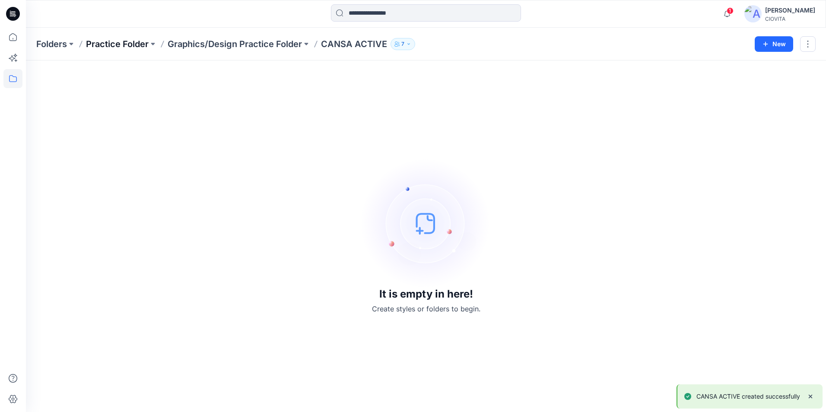
click at [130, 45] on p "Practice Folder" at bounding box center [117, 44] width 63 height 12
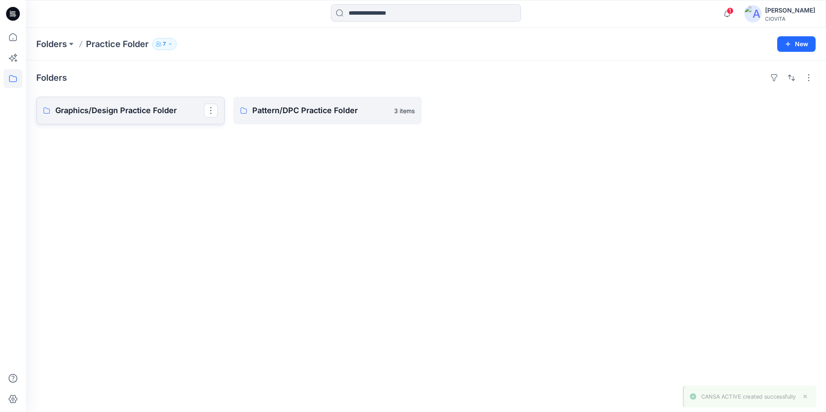
click at [200, 109] on p "Graphics/Design Practice Folder" at bounding box center [129, 111] width 149 height 12
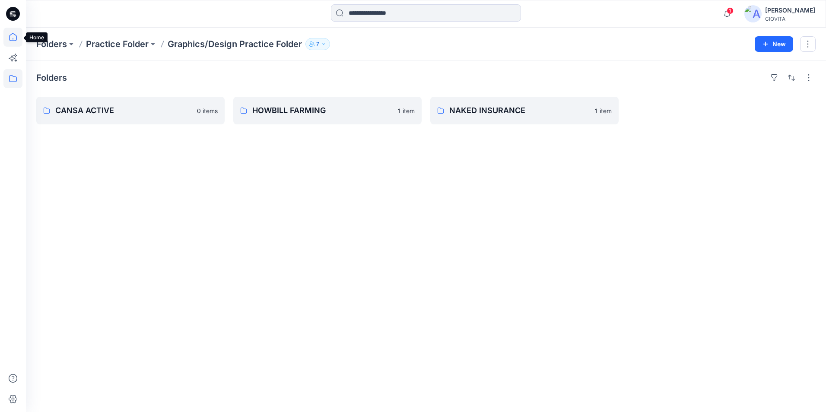
click at [13, 37] on icon at bounding box center [12, 37] width 19 height 19
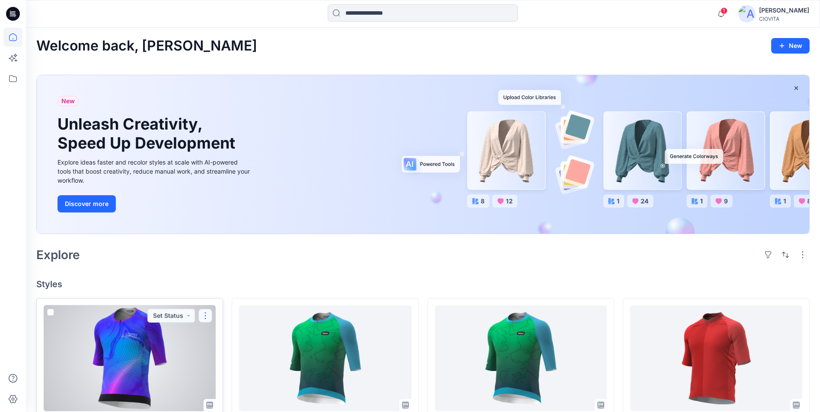
click at [206, 314] on button "button" at bounding box center [205, 316] width 14 height 14
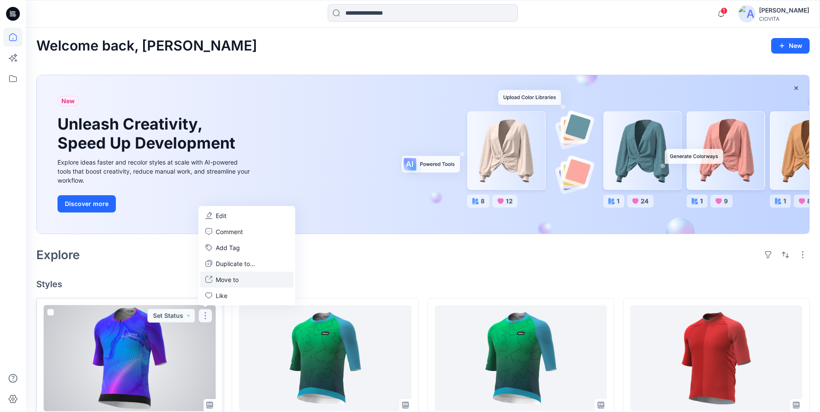
click at [240, 279] on button "Move to" at bounding box center [246, 280] width 93 height 16
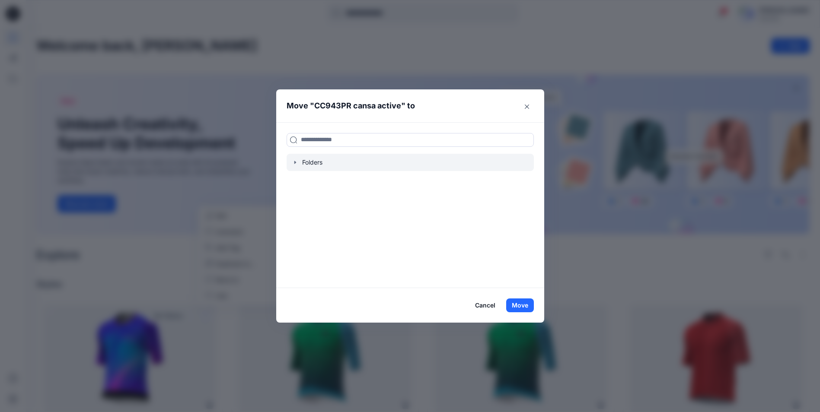
click at [296, 164] on icon "button" at bounding box center [295, 162] width 7 height 7
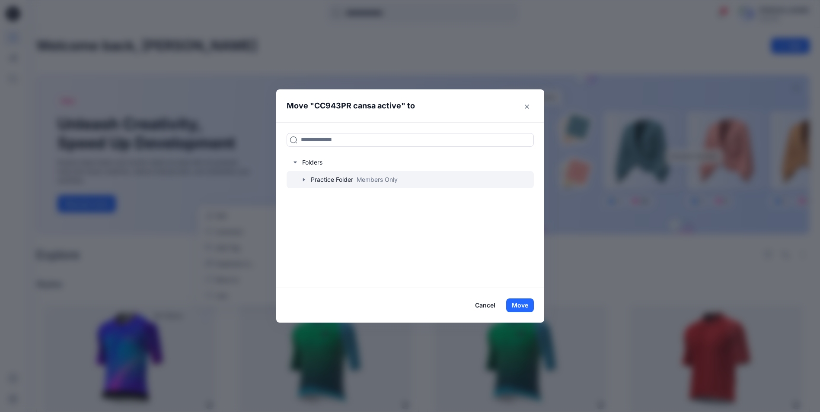
click at [304, 183] on icon "button" at bounding box center [303, 179] width 7 height 7
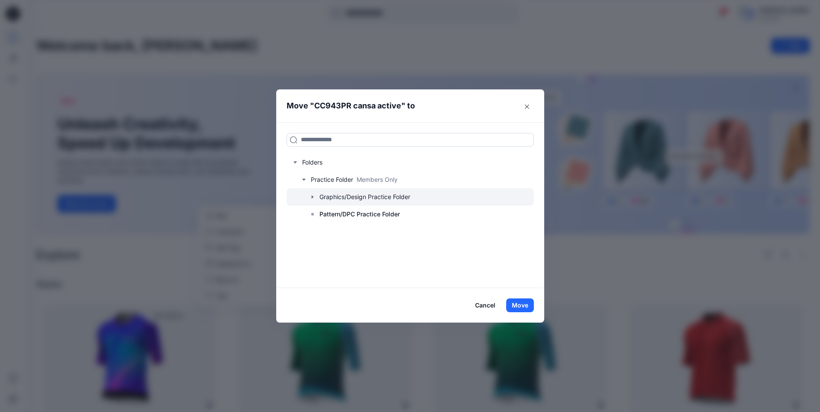
click at [312, 197] on icon "button" at bounding box center [312, 197] width 7 height 7
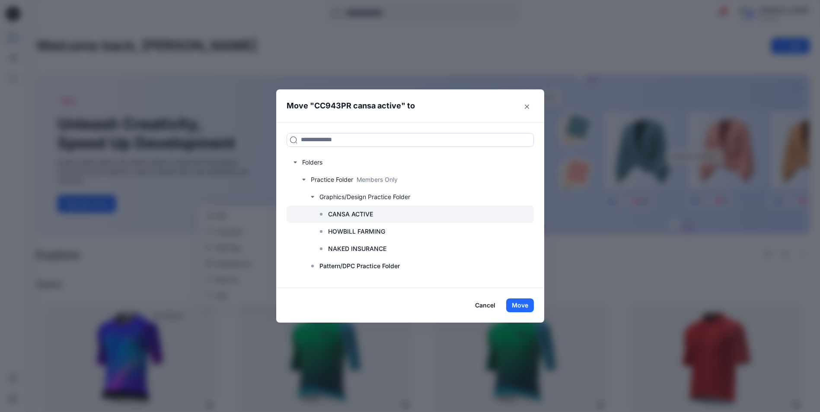
click at [346, 217] on p "CANSA ACTIVE" at bounding box center [350, 214] width 45 height 10
click at [521, 302] on button "Move" at bounding box center [520, 306] width 28 height 14
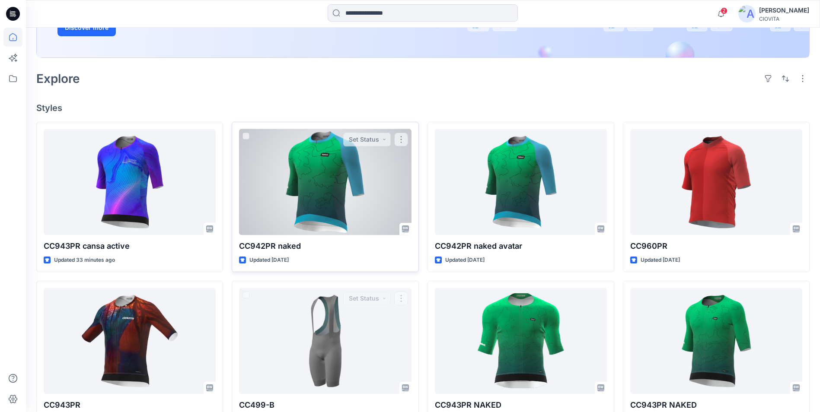
scroll to position [173, 0]
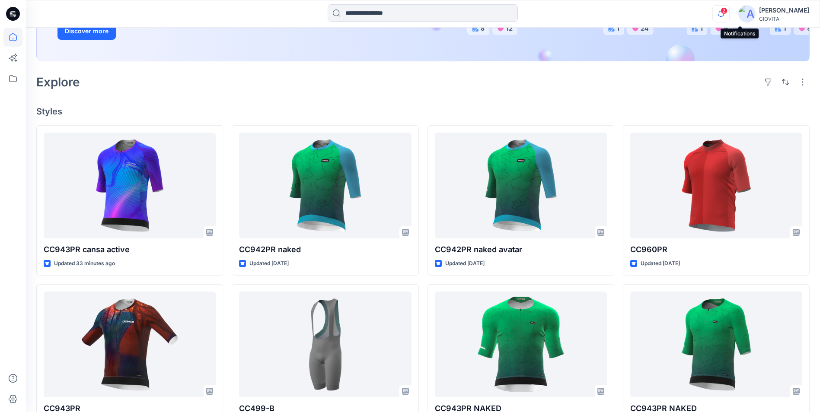
click at [729, 15] on icon "button" at bounding box center [720, 13] width 16 height 17
